Goal: Task Accomplishment & Management: Complete application form

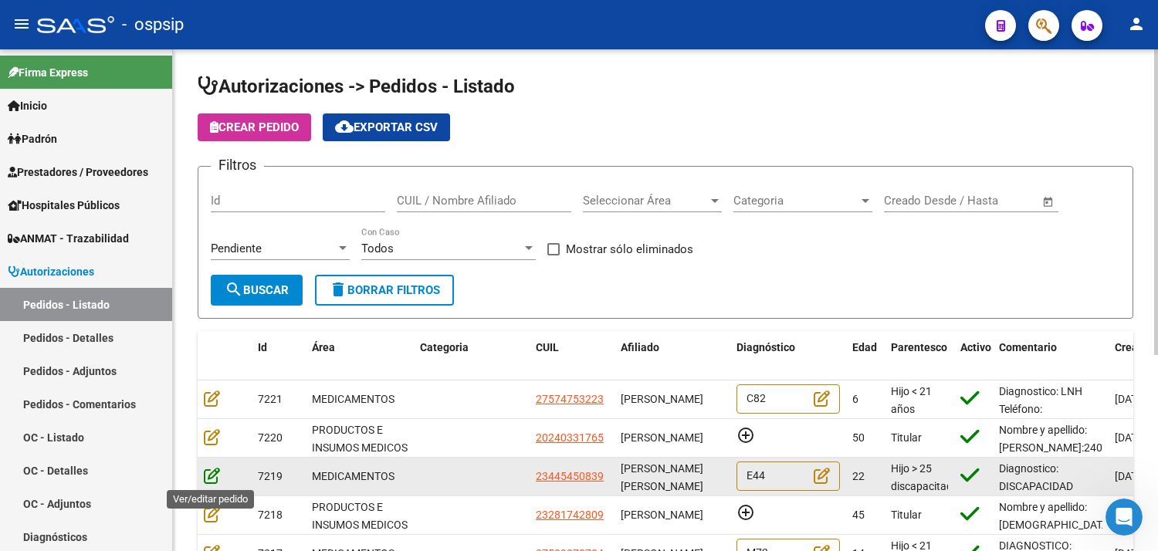
click at [210, 477] on icon at bounding box center [212, 475] width 16 height 17
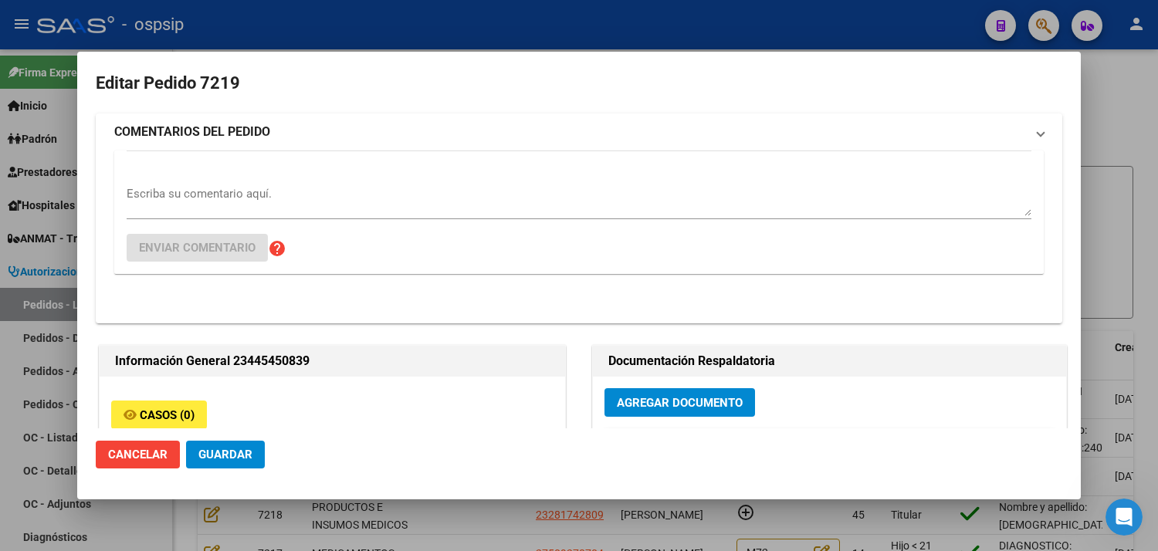
type input "[PERSON_NAME]"
type input "[GEOGRAPHIC_DATA], [GEOGRAPHIC_DATA], 165 5885, Departamento: 000"
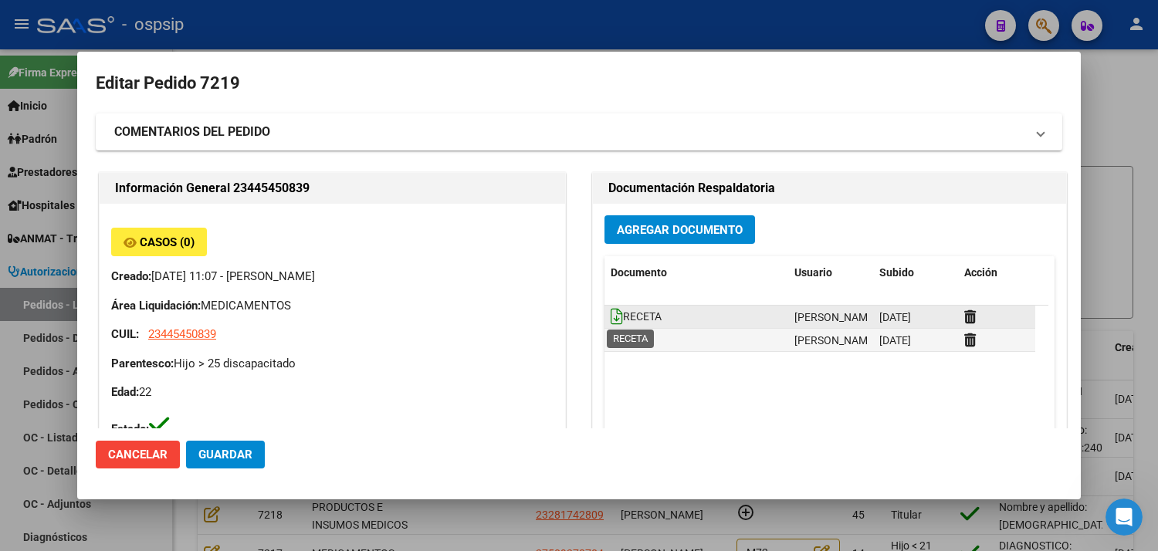
click at [611, 317] on icon at bounding box center [617, 316] width 12 height 17
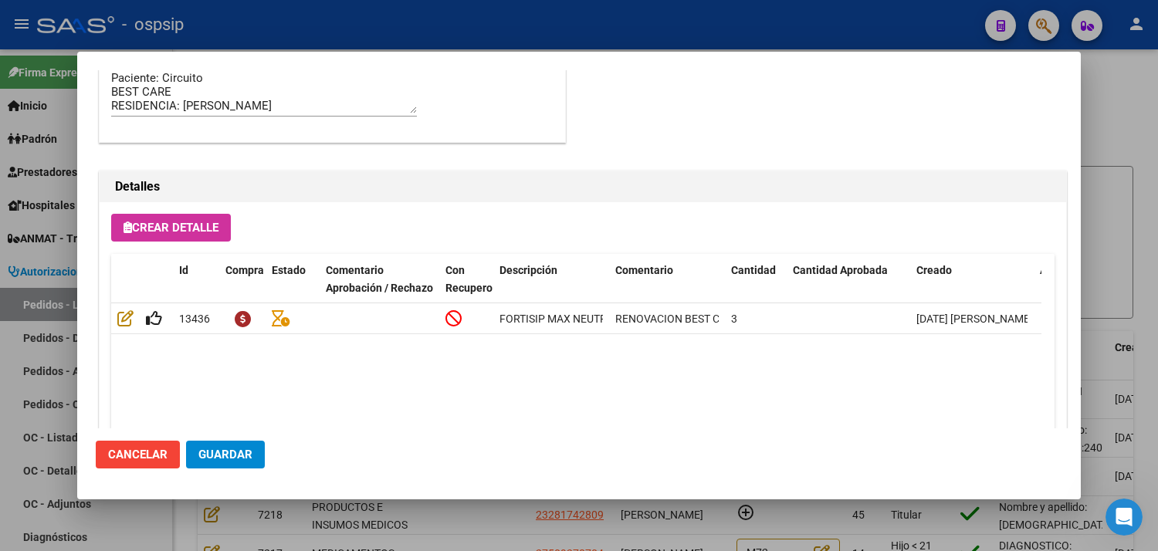
scroll to position [1106, 0]
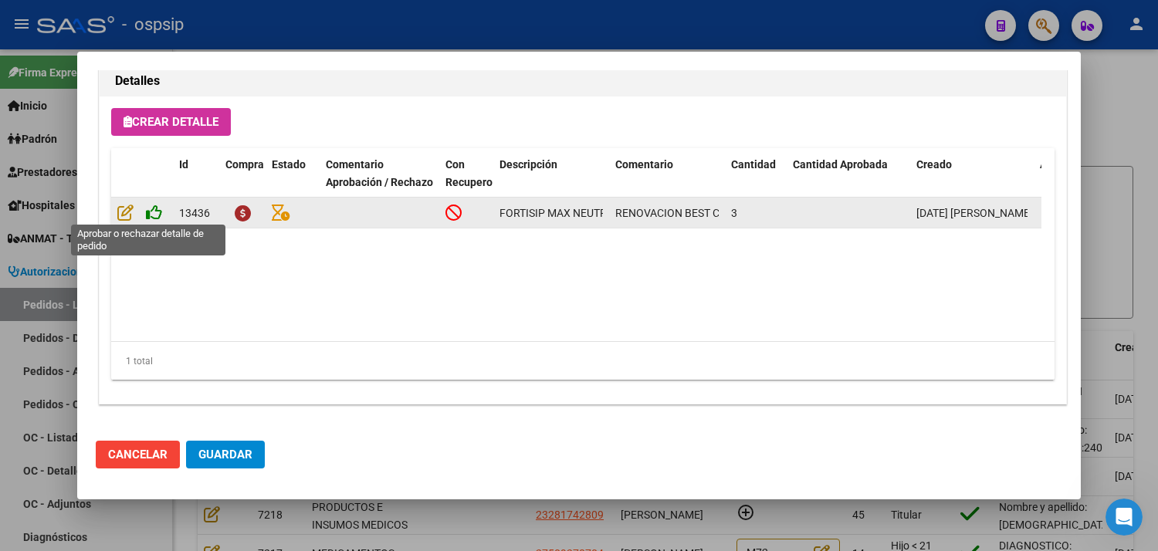
click at [156, 211] on icon at bounding box center [154, 212] width 16 height 17
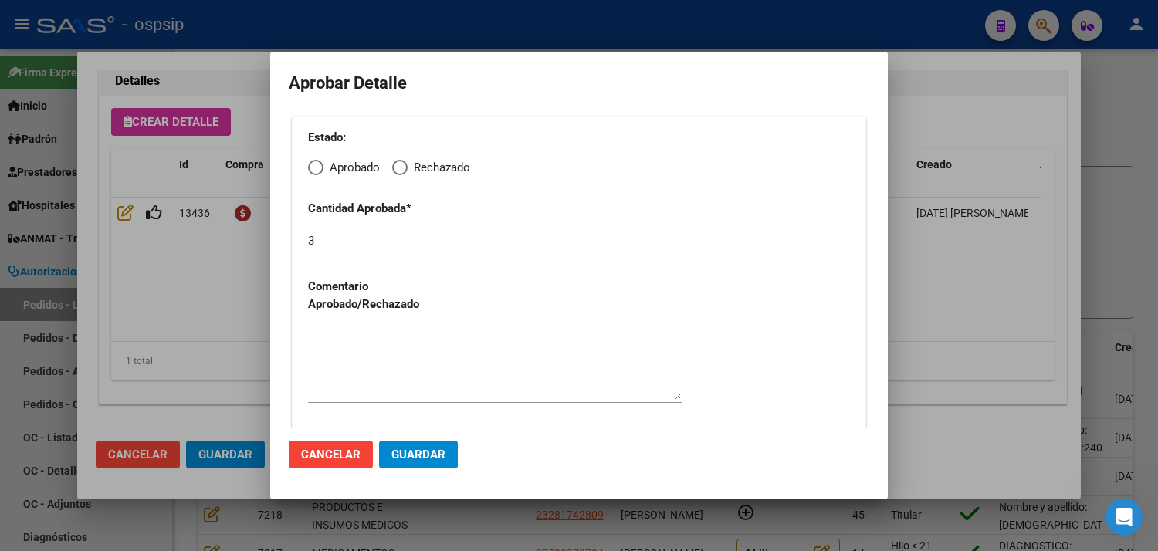
click at [317, 168] on span "Elija una opción" at bounding box center [315, 167] width 15 height 15
click at [317, 168] on input "Aprobado" at bounding box center [315, 167] width 15 height 15
radio input "true"
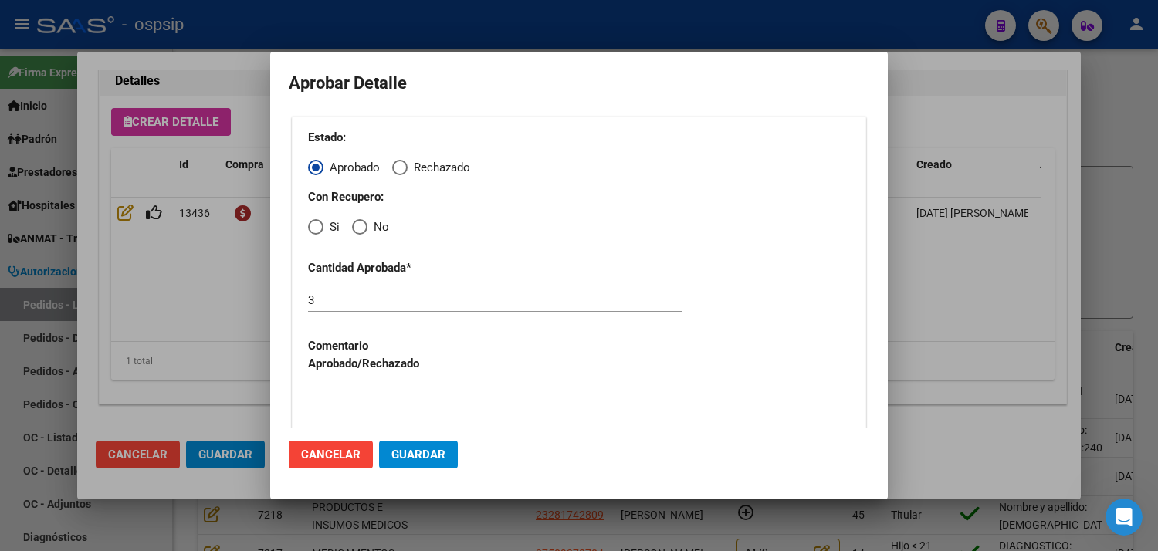
click at [361, 226] on span "Elija una opción" at bounding box center [359, 226] width 15 height 15
click at [361, 226] on input "No" at bounding box center [359, 226] width 15 height 15
radio input "true"
click at [413, 392] on textarea at bounding box center [495, 423] width 374 height 73
click at [414, 445] on button "Guardar" at bounding box center [418, 455] width 79 height 28
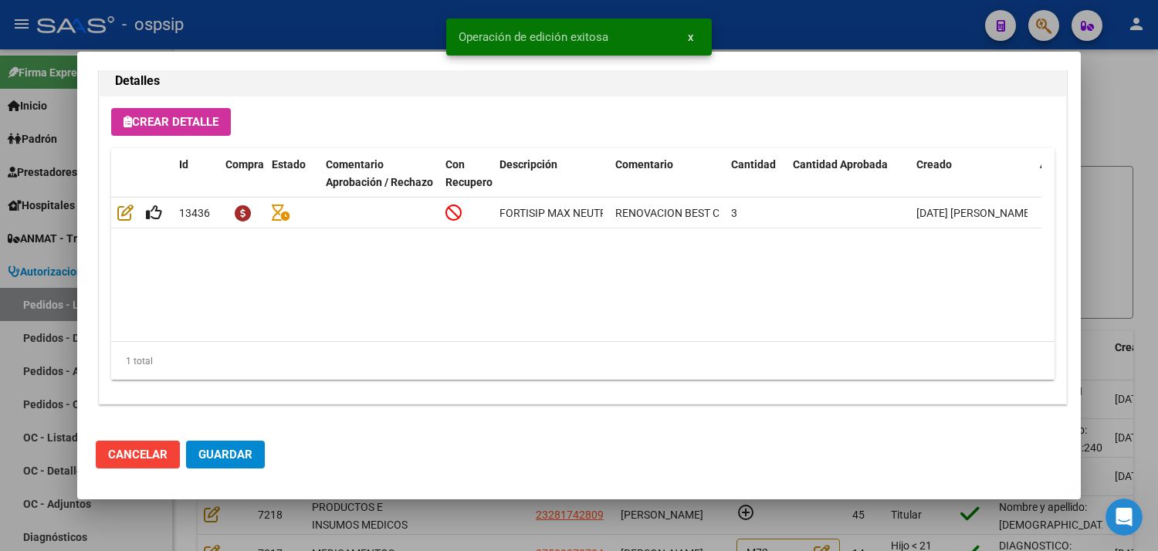
type input "[PERSON_NAME] [PERSON_NAME]"
type input "[GEOGRAPHIC_DATA], [GEOGRAPHIC_DATA], 165 5885"
click at [216, 454] on span "Guardar" at bounding box center [225, 455] width 54 height 14
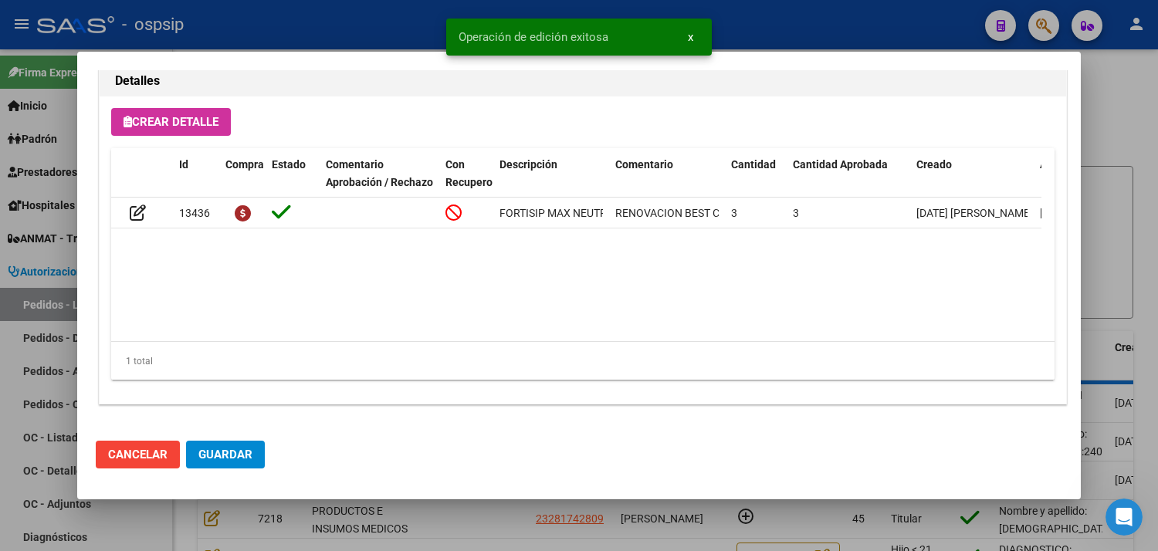
click at [472, 537] on div at bounding box center [579, 275] width 1158 height 551
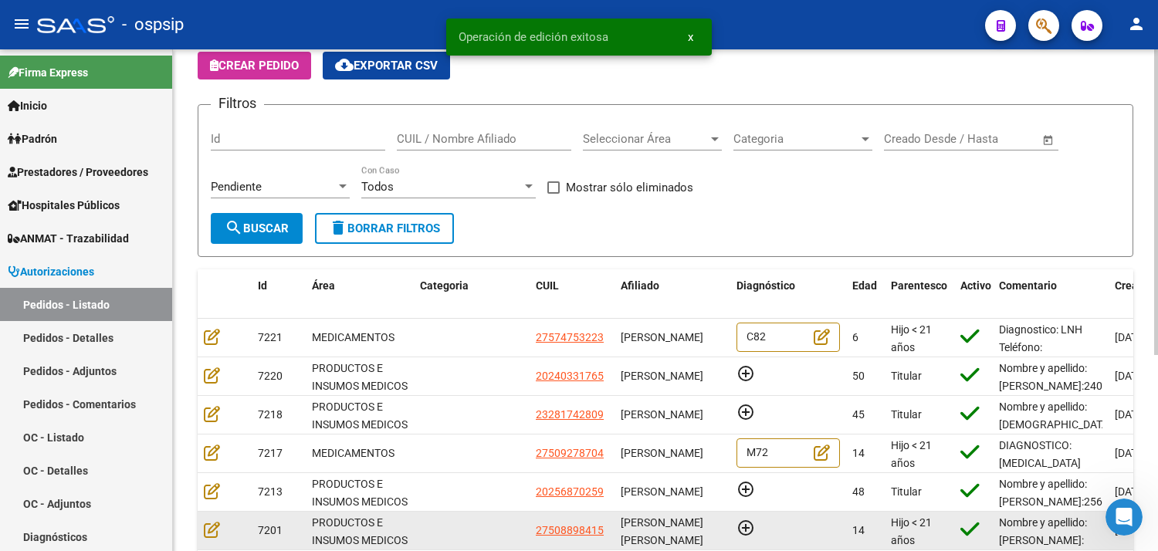
scroll to position [0, 0]
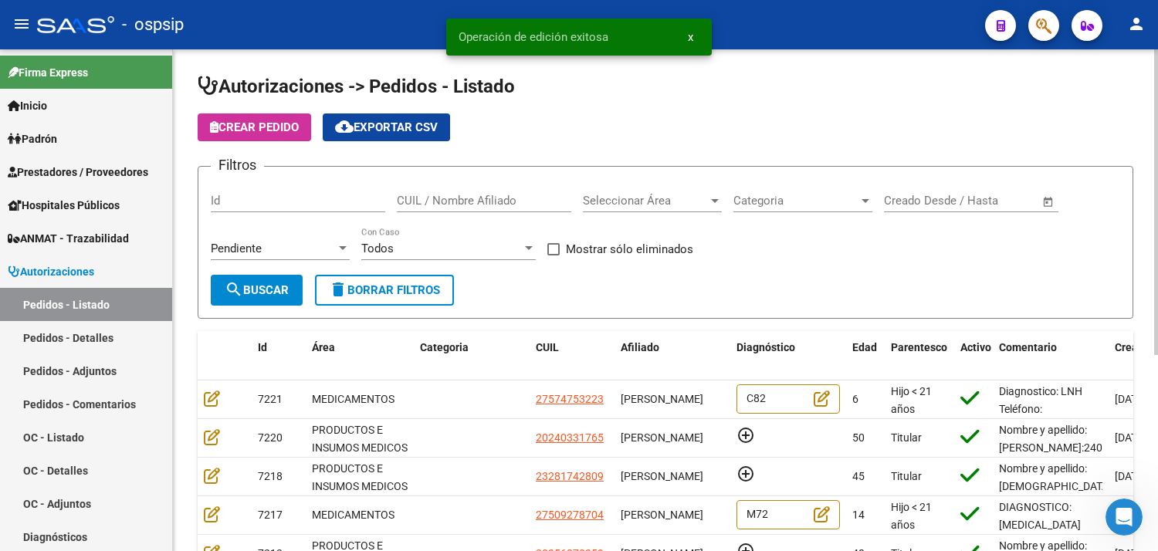
click at [650, 207] on span "Seleccionar Área" at bounding box center [645, 201] width 125 height 14
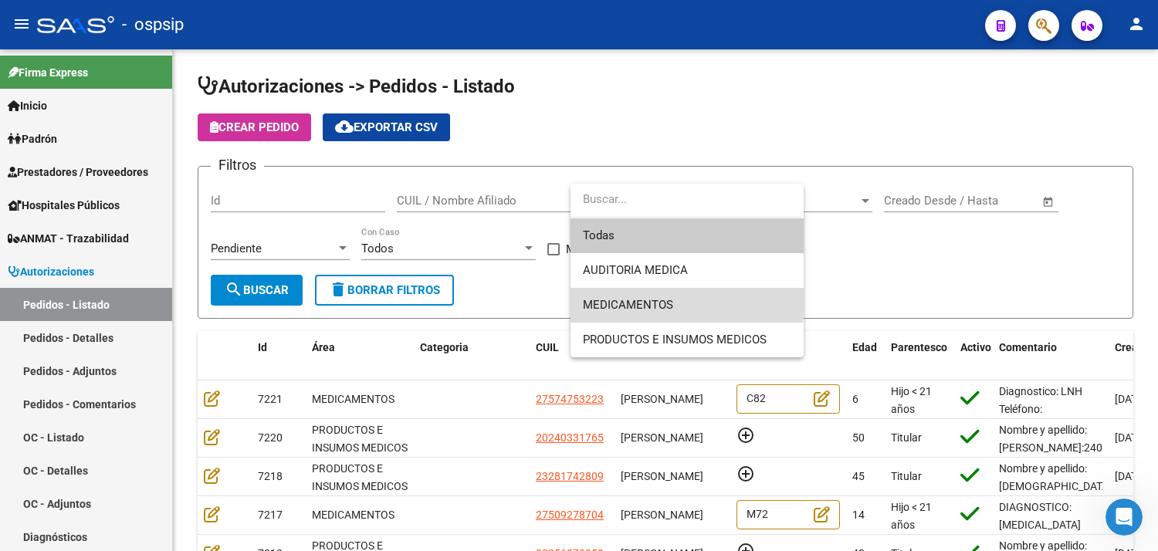
click at [628, 292] on span "MEDICAMENTOS" at bounding box center [687, 305] width 208 height 35
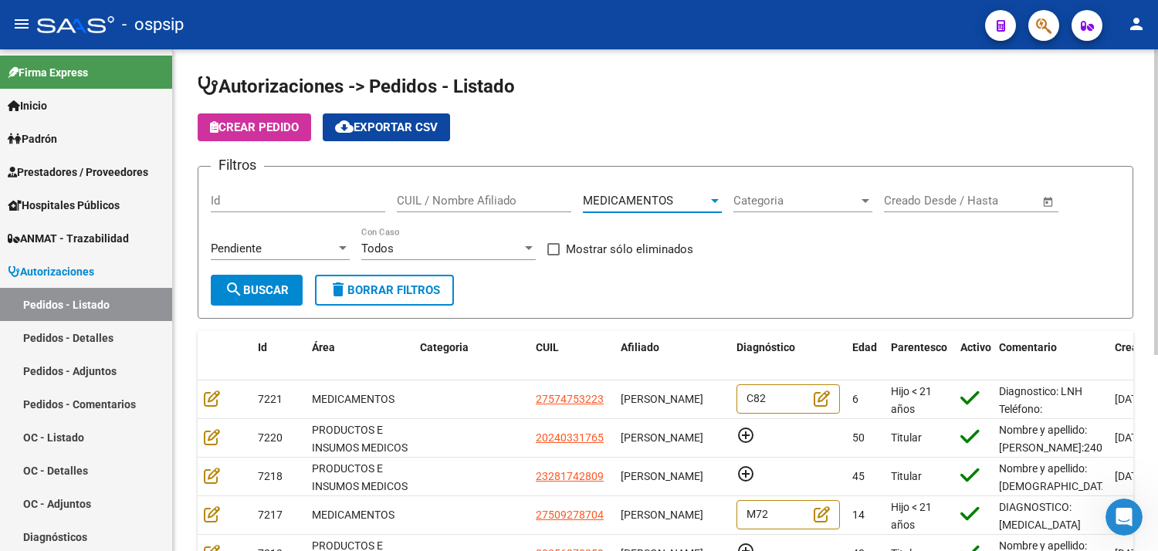
click at [266, 289] on span "search Buscar" at bounding box center [257, 290] width 64 height 14
